Goal: Find specific page/section: Find specific page/section

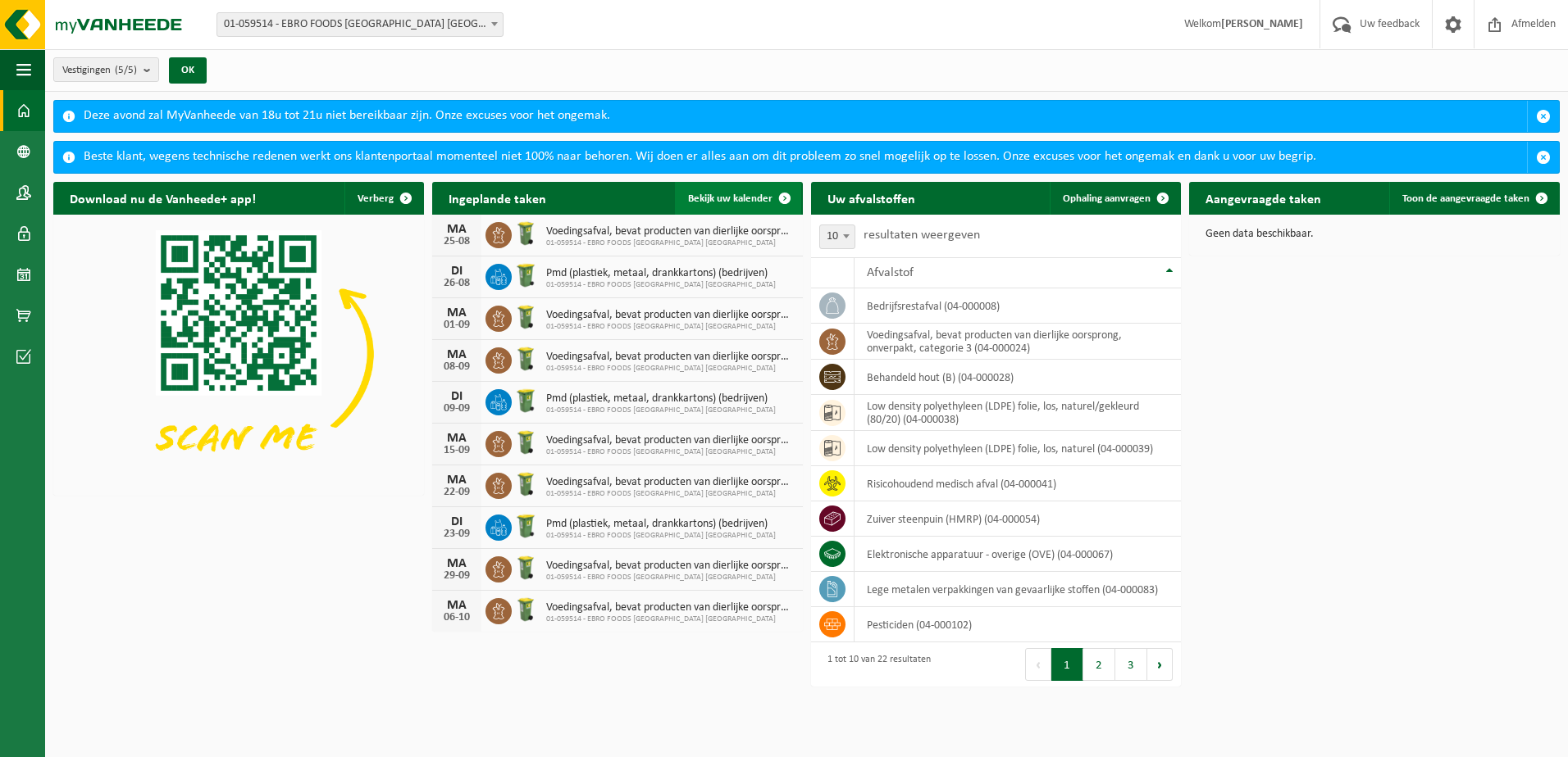
click at [737, 200] on span "Bekijk uw kalender" at bounding box center [730, 199] width 84 height 11
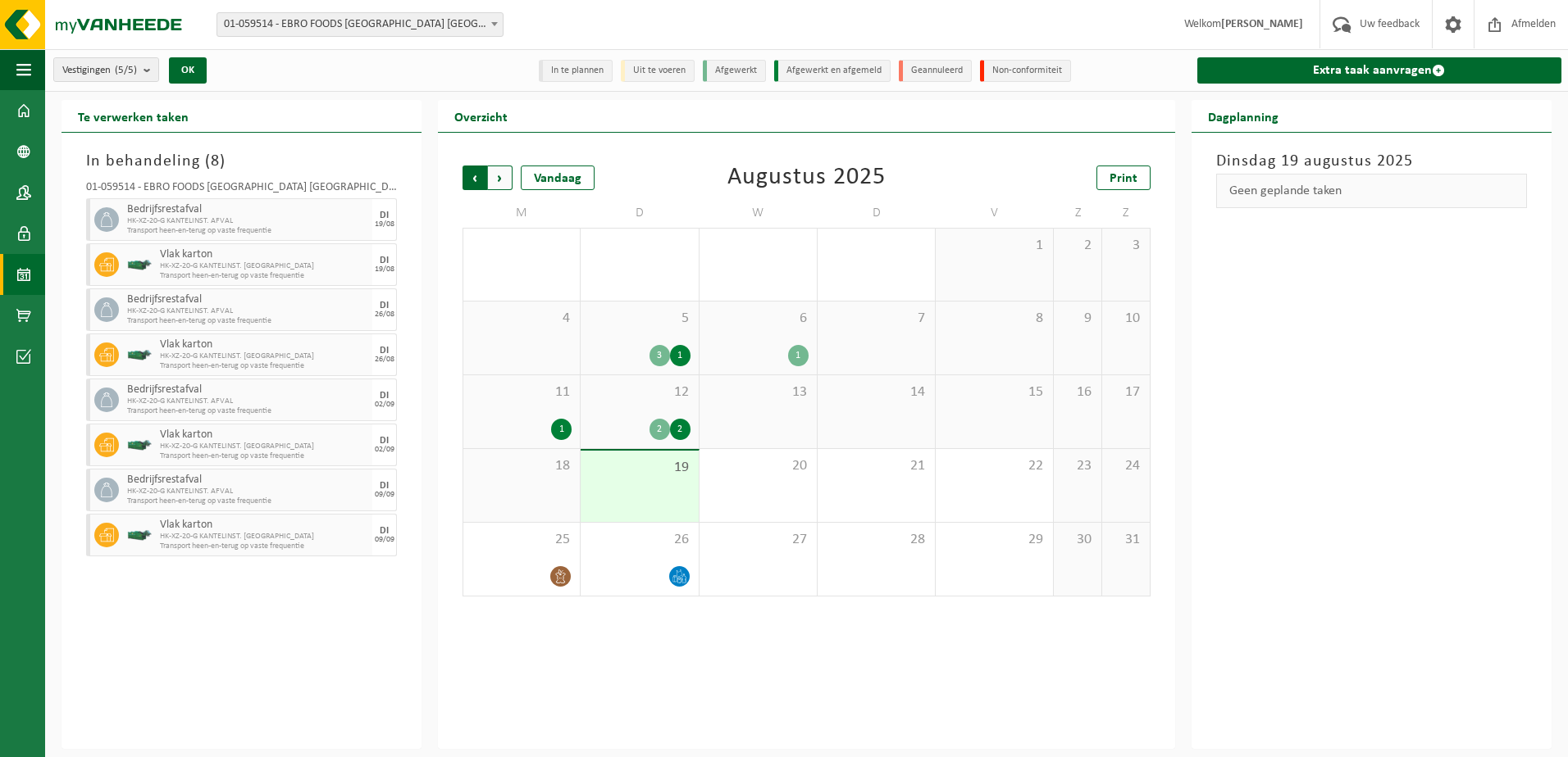
click at [498, 180] on span "Volgende" at bounding box center [500, 178] width 25 height 25
